Goal: Information Seeking & Learning: Learn about a topic

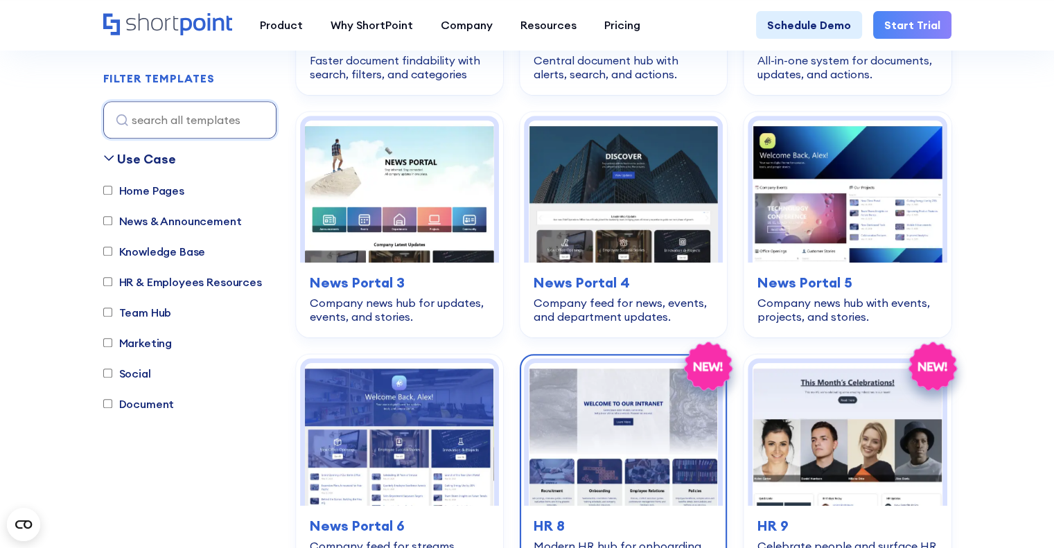
scroll to position [839, 0]
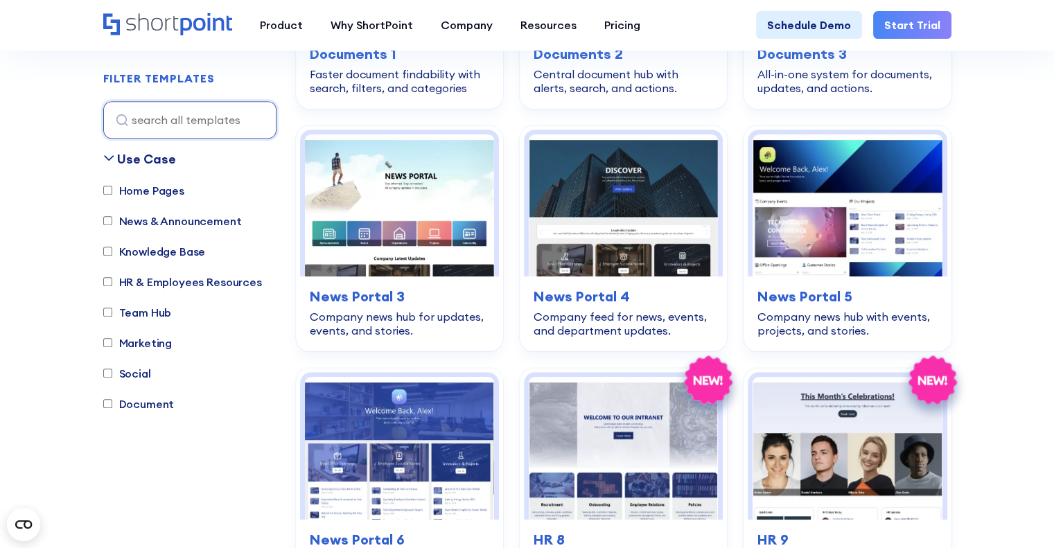
click at [148, 313] on label "Team Hub" at bounding box center [137, 312] width 69 height 17
click at [112, 313] on input "Team Hub" at bounding box center [107, 312] width 9 height 9
checkbox input "true"
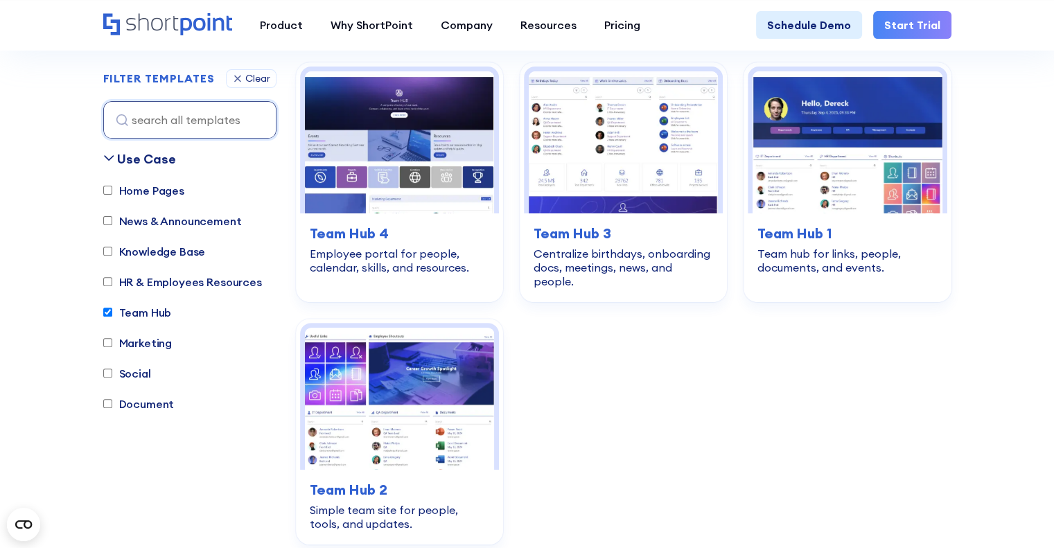
scroll to position [409, 0]
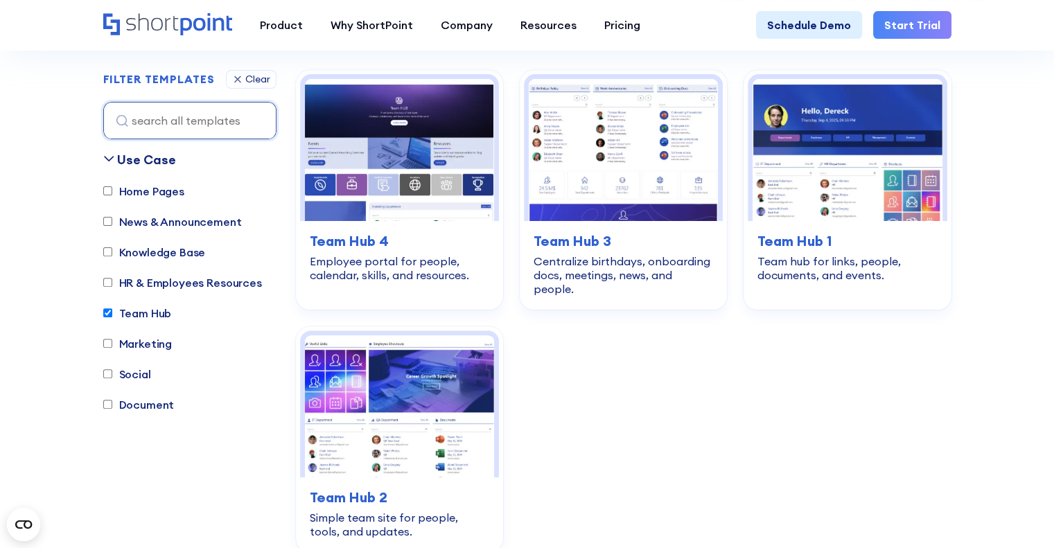
click at [157, 195] on label "Home Pages" at bounding box center [143, 191] width 81 height 17
click at [112, 195] on input "Home Pages" at bounding box center [107, 190] width 9 height 9
checkbox input "true"
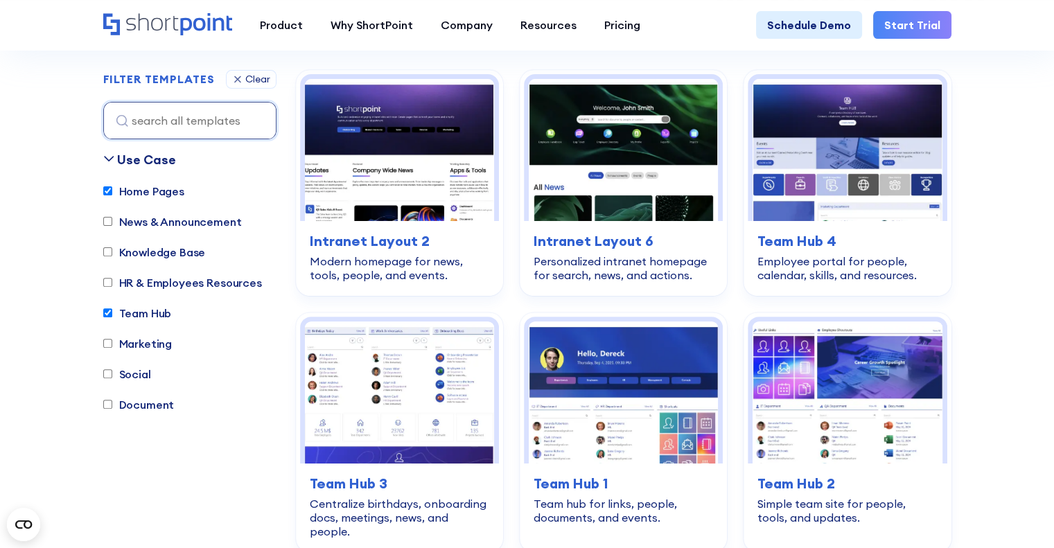
click at [224, 225] on label "News & Announcement" at bounding box center [172, 221] width 139 height 17
click at [112, 225] on input "News & Announcement" at bounding box center [107, 221] width 9 height 9
checkbox input "true"
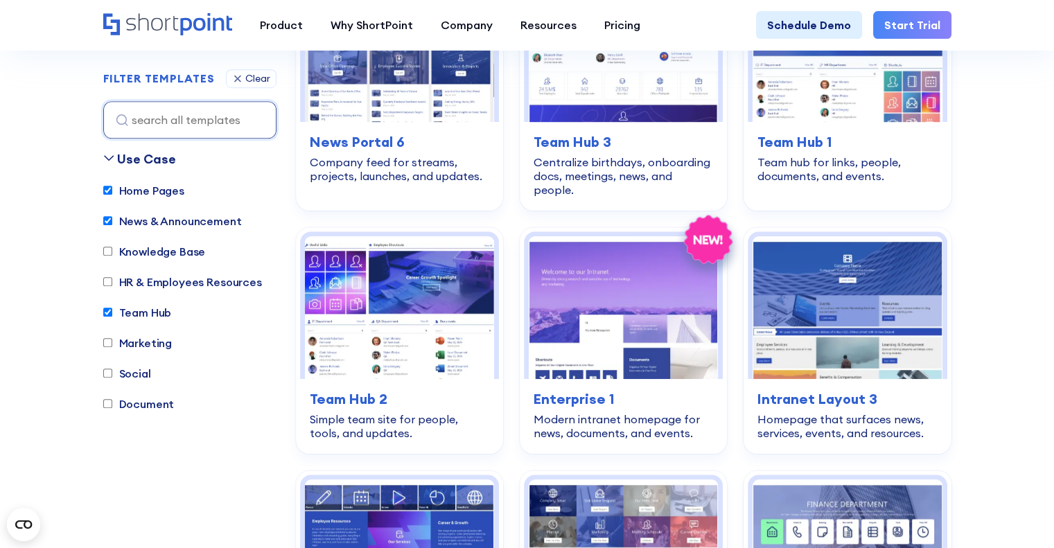
scroll to position [1033, 0]
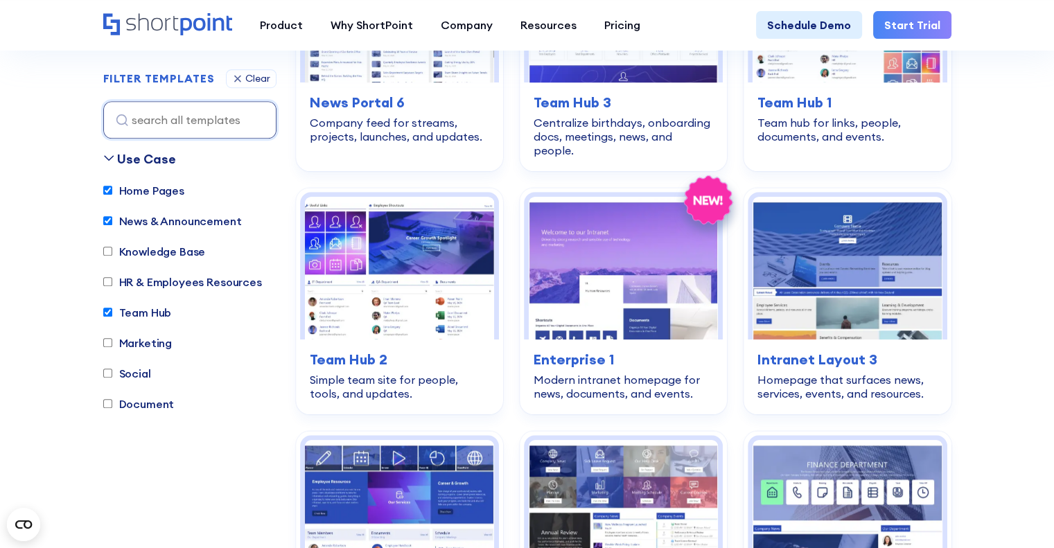
click at [160, 252] on label "Knowledge Base" at bounding box center [154, 251] width 103 height 17
click at [112, 252] on input "Knowledge Base" at bounding box center [107, 251] width 9 height 9
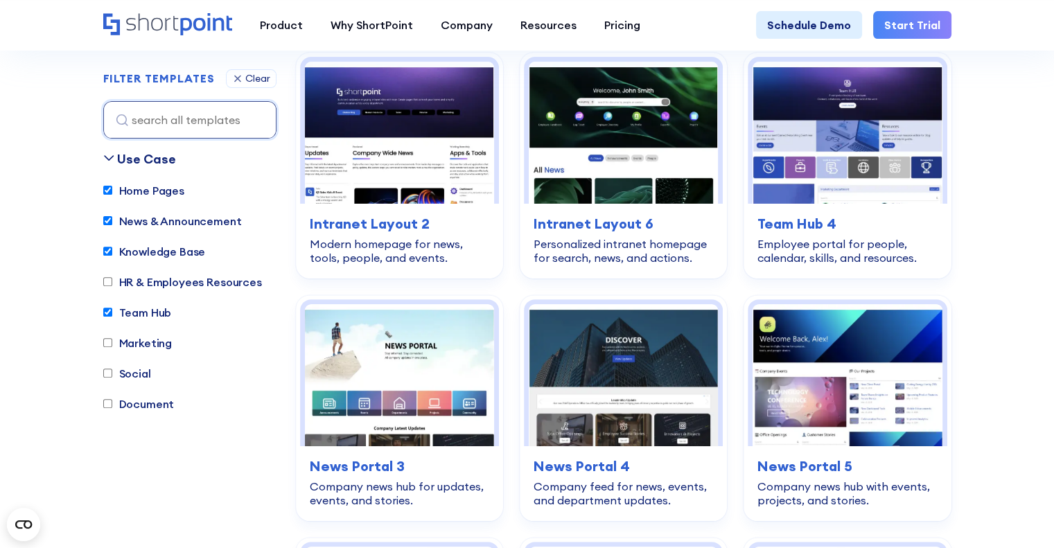
scroll to position [409, 0]
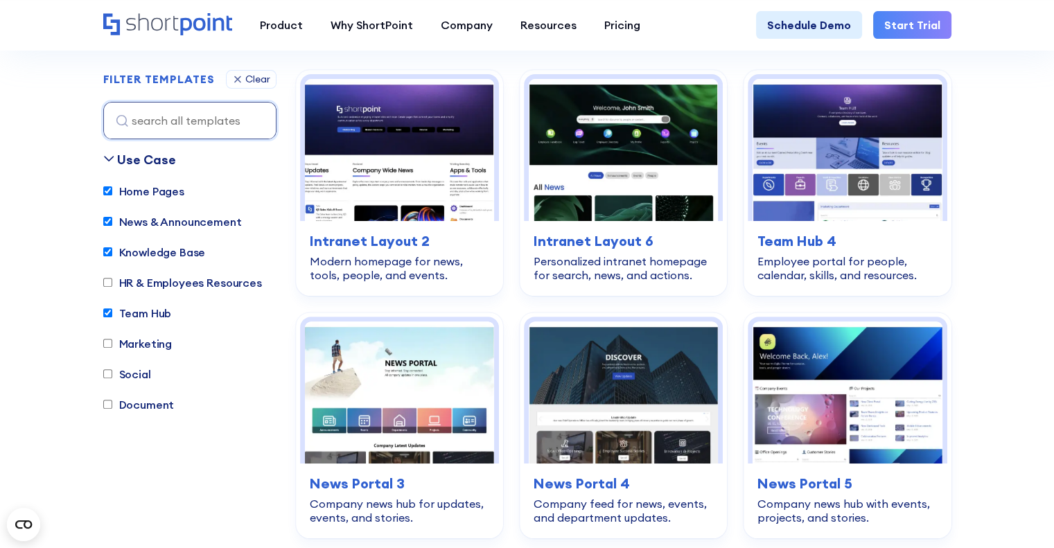
click at [160, 252] on label "Knowledge Base" at bounding box center [154, 252] width 103 height 17
click at [112, 252] on input "Knowledge Base" at bounding box center [107, 251] width 9 height 9
checkbox input "false"
click at [109, 221] on input "News & Announcement" at bounding box center [107, 221] width 9 height 9
checkbox input "false"
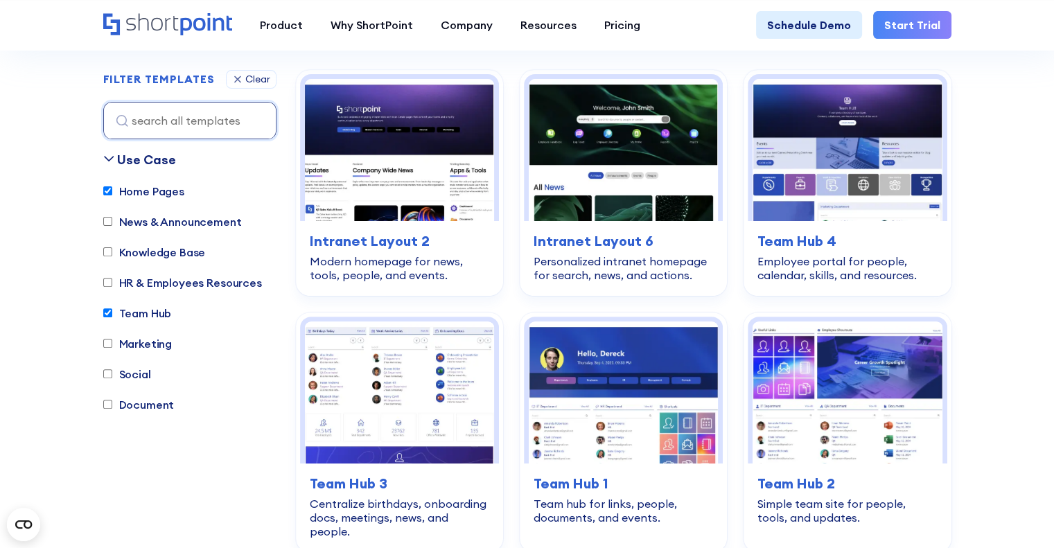
click at [108, 193] on input "Home Pages" at bounding box center [107, 190] width 9 height 9
checkbox input "false"
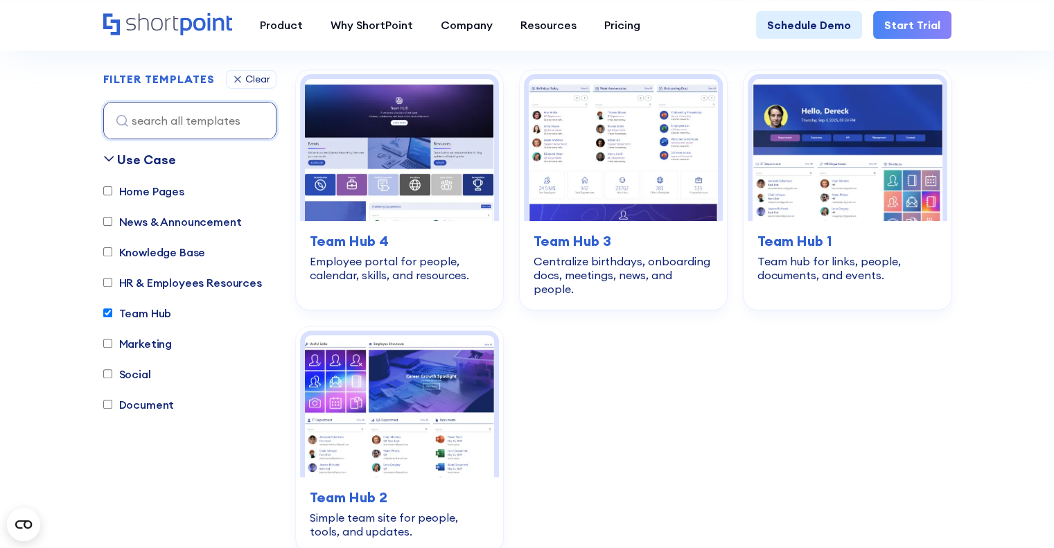
click at [141, 248] on label "Knowledge Base" at bounding box center [154, 252] width 103 height 17
click at [112, 248] on input "Knowledge Base" at bounding box center [107, 251] width 9 height 9
checkbox input "true"
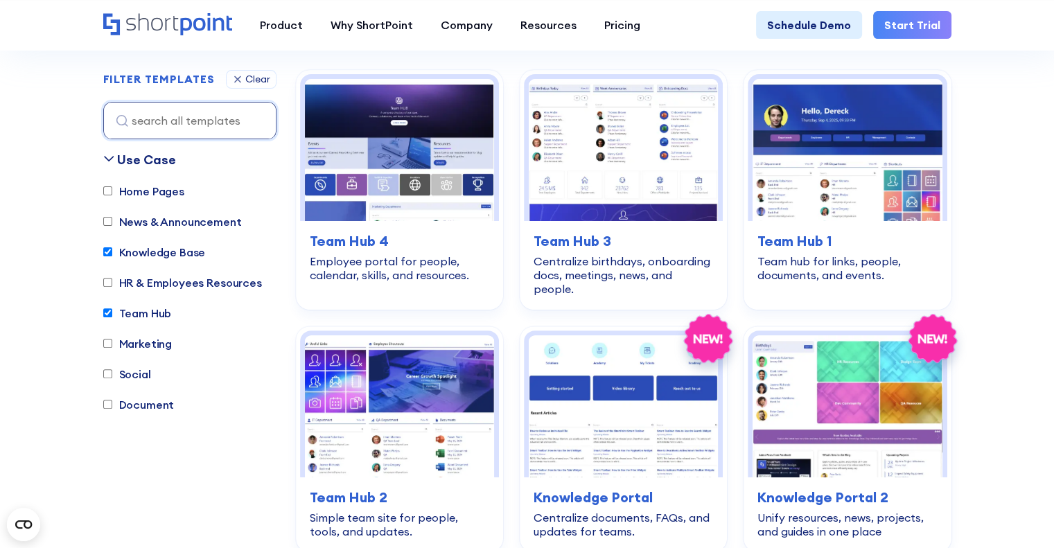
click at [107, 315] on input "Team Hub" at bounding box center [107, 312] width 9 height 9
checkbox input "false"
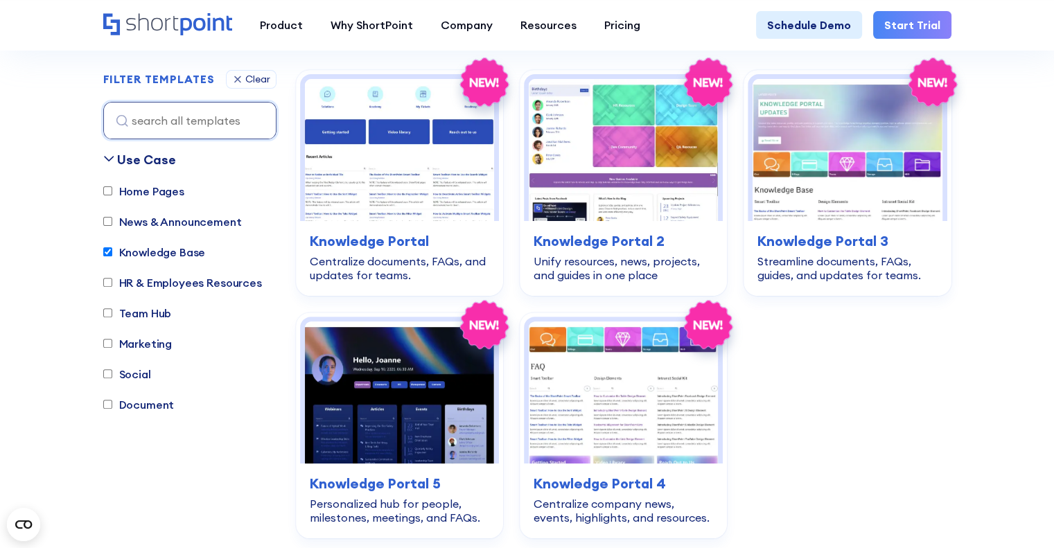
click at [105, 249] on input "Knowledge Base" at bounding box center [107, 251] width 9 height 9
checkbox input "false"
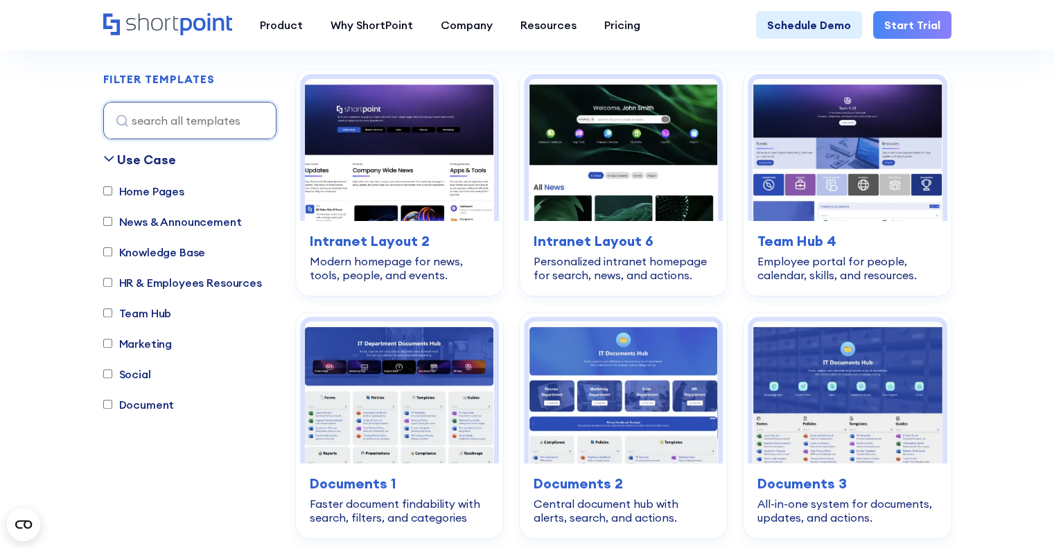
click at [138, 282] on label "HR & Employees Resources" at bounding box center [182, 282] width 159 height 17
click at [112, 282] on input "HR & Employees Resources" at bounding box center [107, 282] width 9 height 9
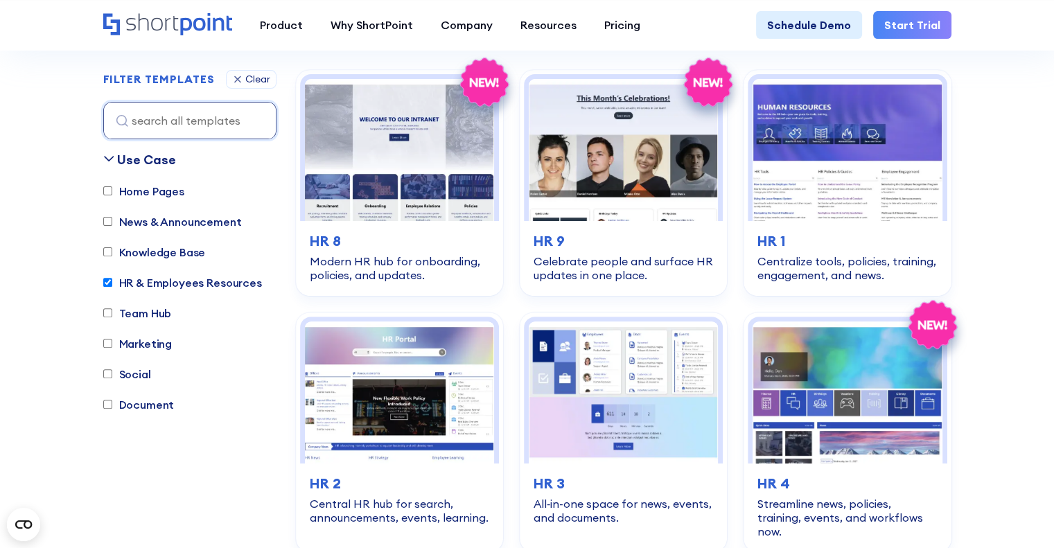
click at [126, 280] on label "HR & Employees Resources" at bounding box center [182, 282] width 159 height 17
click at [112, 280] on input "HR & Employees Resources" at bounding box center [107, 282] width 9 height 9
checkbox input "false"
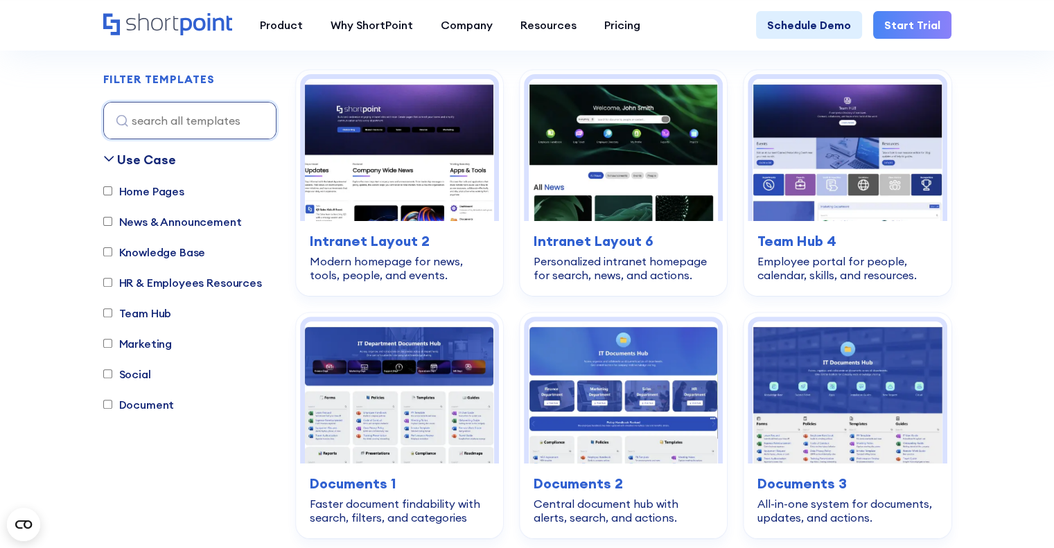
click at [104, 312] on input "Team Hub" at bounding box center [107, 312] width 9 height 9
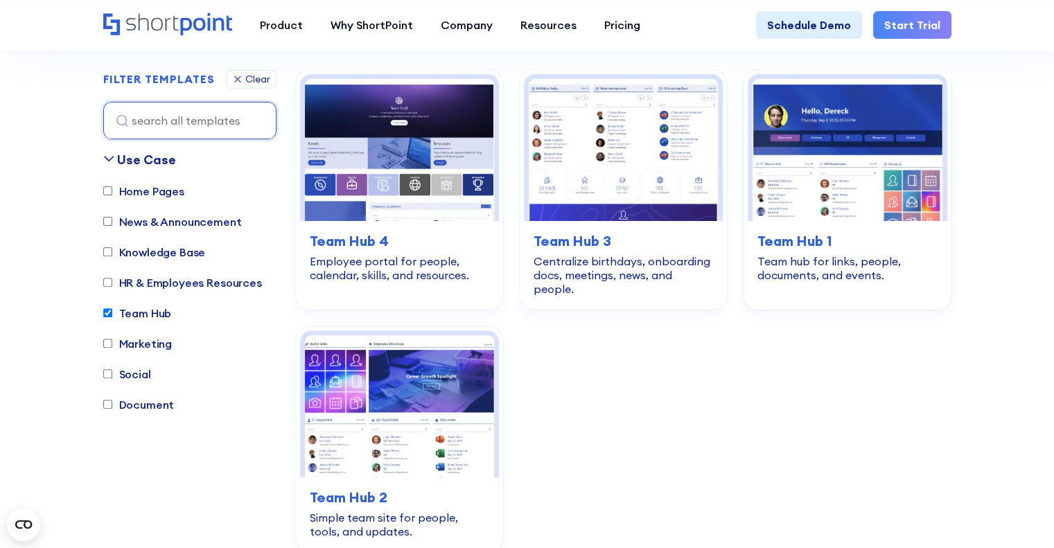
click at [109, 311] on input "Team Hub" at bounding box center [107, 312] width 9 height 9
checkbox input "false"
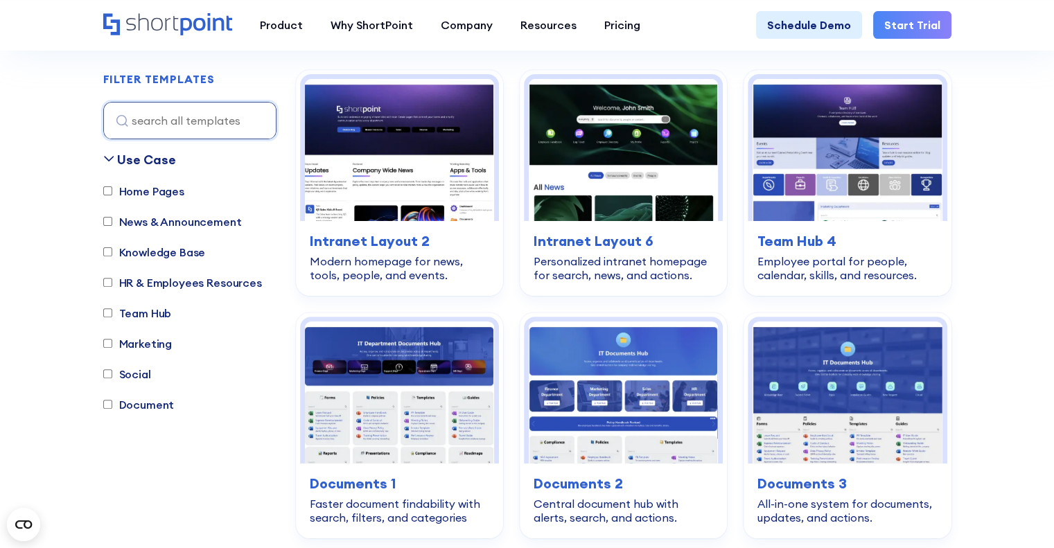
click at [130, 342] on label "Marketing" at bounding box center [137, 343] width 69 height 17
click at [112, 342] on input "Marketing" at bounding box center [107, 343] width 9 height 9
checkbox input "true"
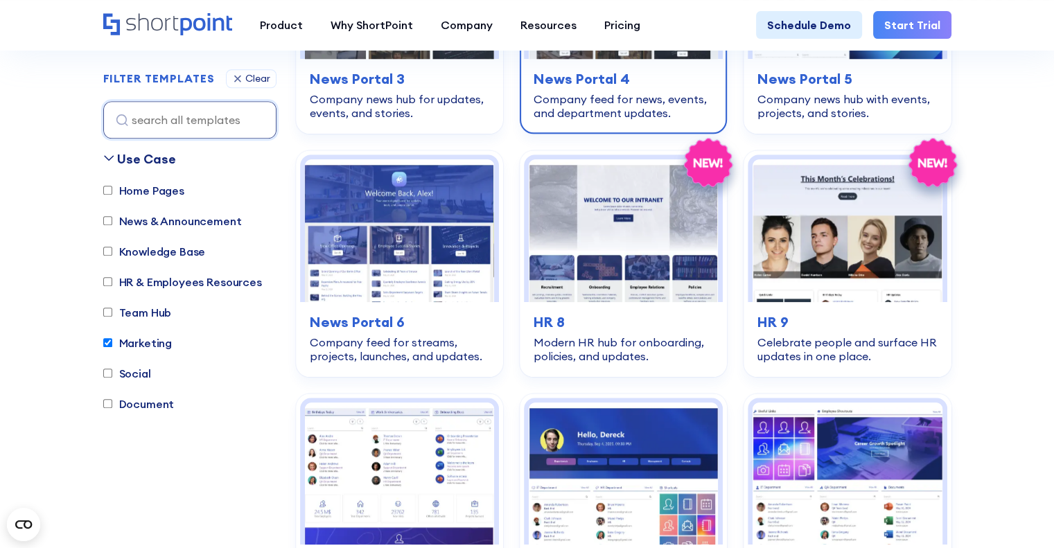
scroll to position [963, 0]
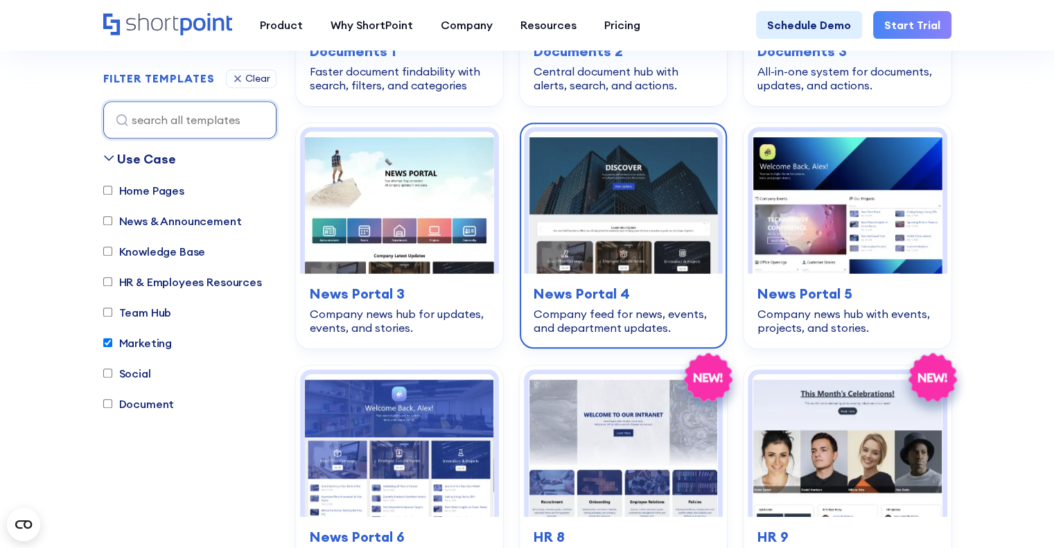
click at [616, 217] on img at bounding box center [623, 203] width 189 height 142
click at [631, 263] on img at bounding box center [623, 203] width 189 height 142
